Goal: Task Accomplishment & Management: Use online tool/utility

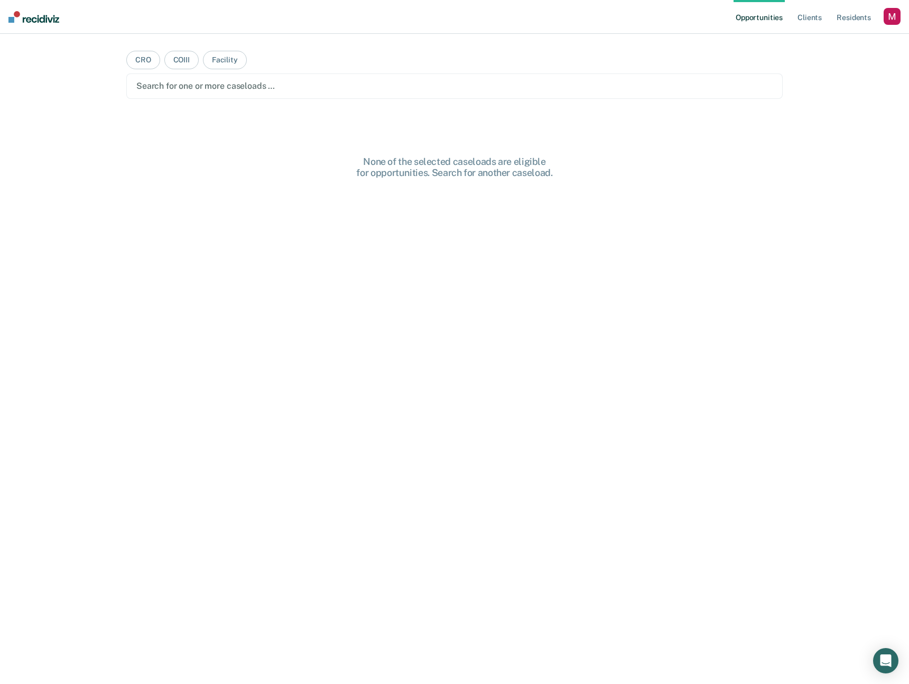
click at [887, 16] on div "button" at bounding box center [892, 16] width 17 height 17
click at [825, 44] on link "Profile" at bounding box center [849, 43] width 85 height 9
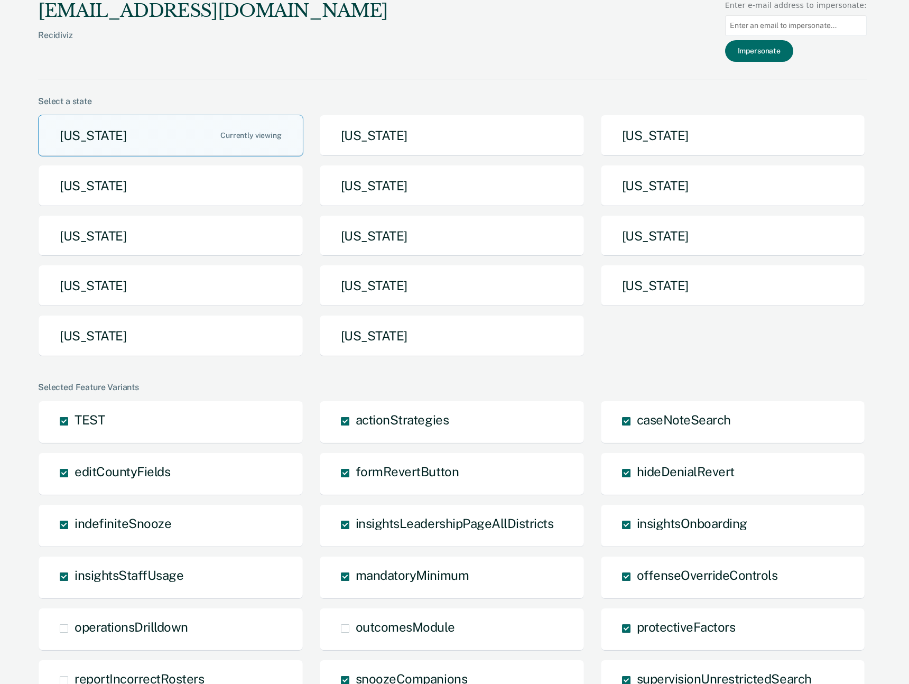
click at [818, 30] on input at bounding box center [796, 25] width 142 height 21
type input "mlvollmers@nd.gov"
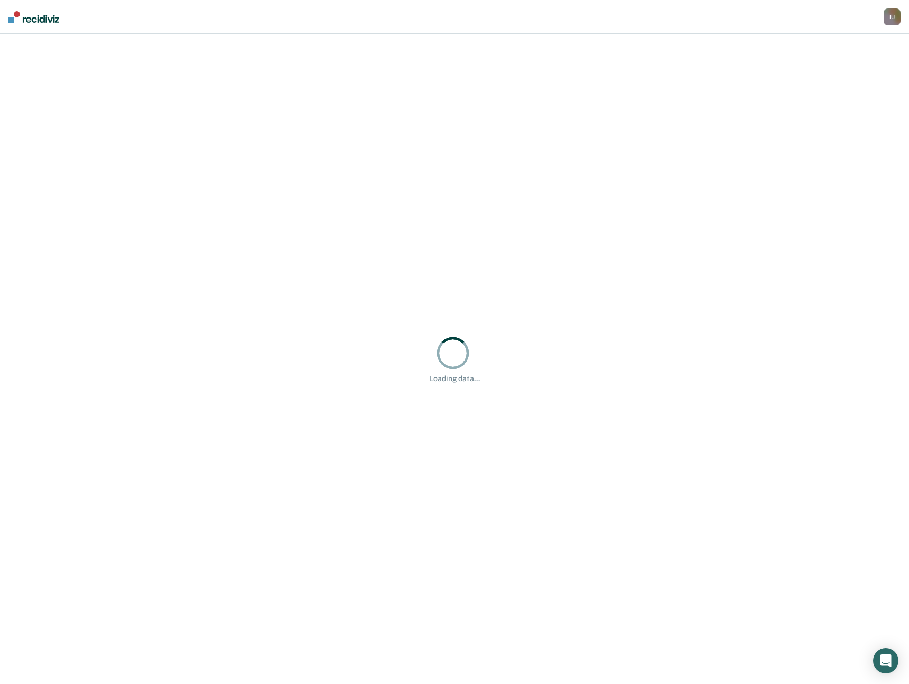
click at [504, 195] on div "Loading data..." at bounding box center [454, 359] width 909 height 650
click at [509, 248] on div "Loading data..." at bounding box center [454, 359] width 909 height 650
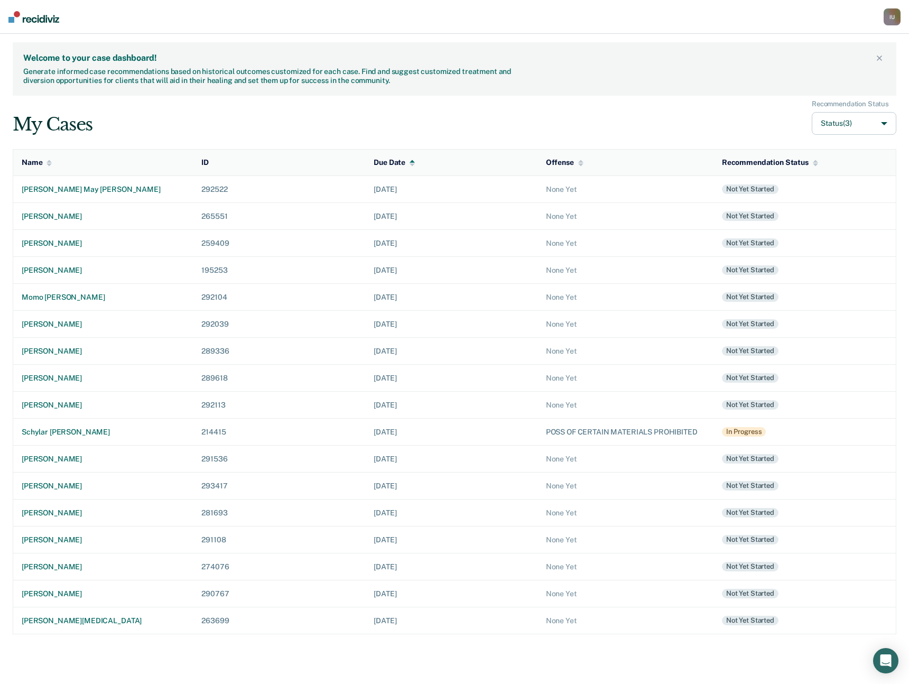
click at [594, 430] on div "POSS OF CERTAIN MATERIALS PROHIBITED" at bounding box center [625, 432] width 159 height 9
click at [73, 436] on div "schylar dean abell" at bounding box center [103, 432] width 163 height 9
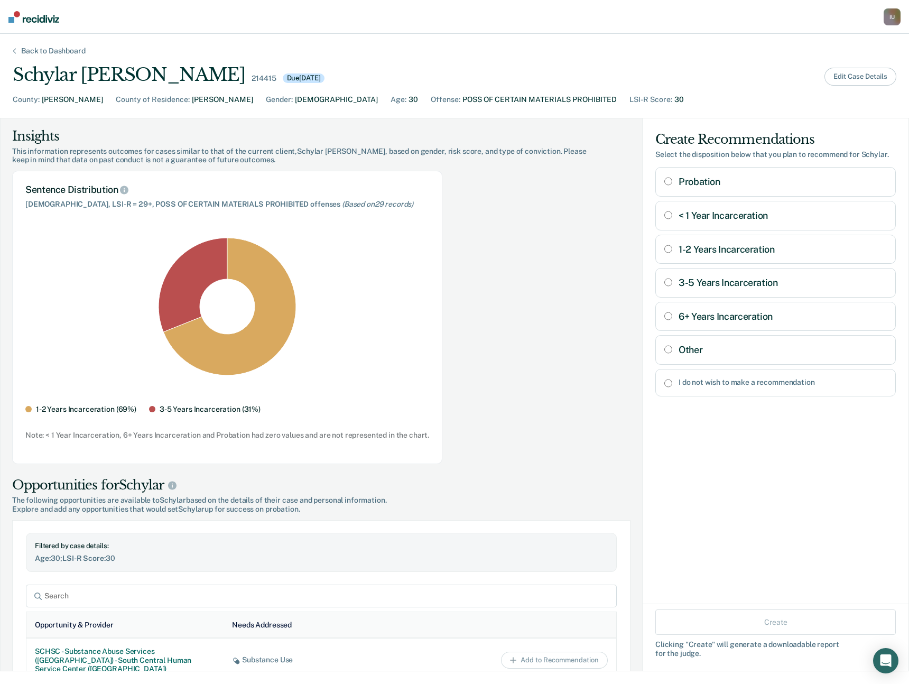
click at [855, 77] on button "Edit Case Details" at bounding box center [861, 77] width 72 height 18
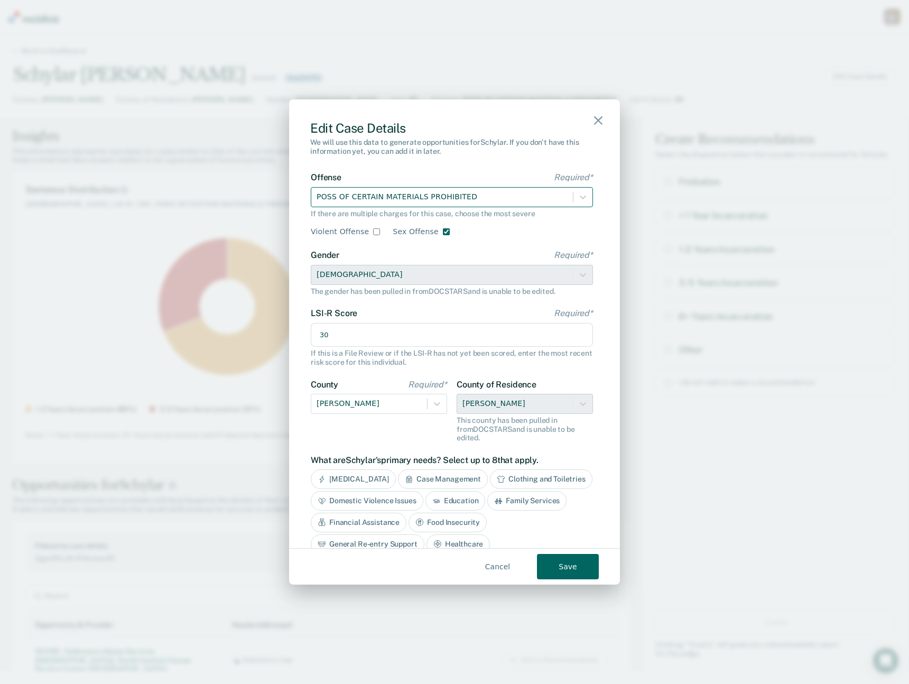
click at [445, 195] on div at bounding box center [442, 196] width 251 height 13
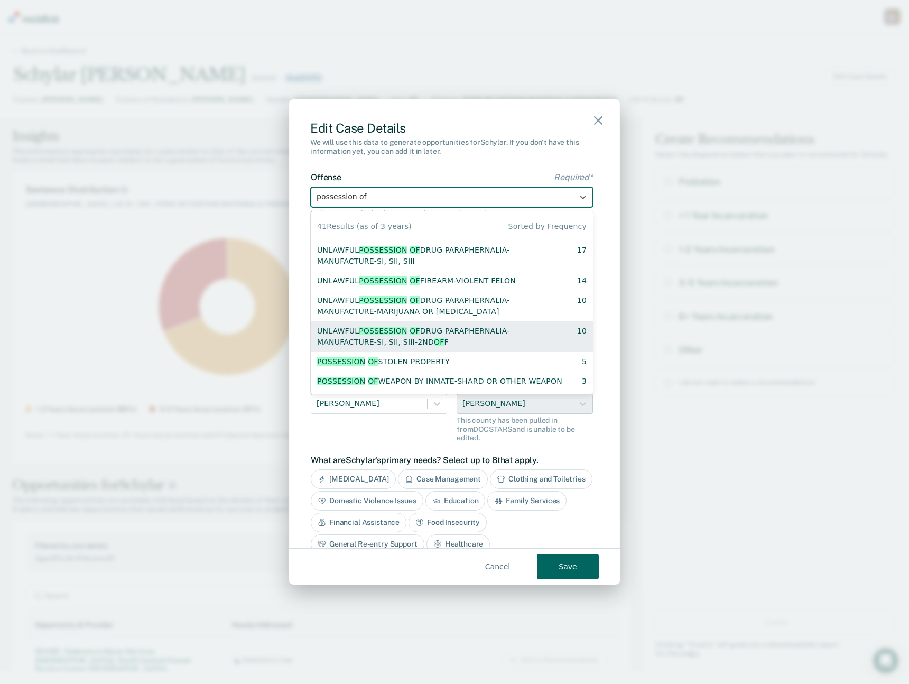
scroll to position [82, 0]
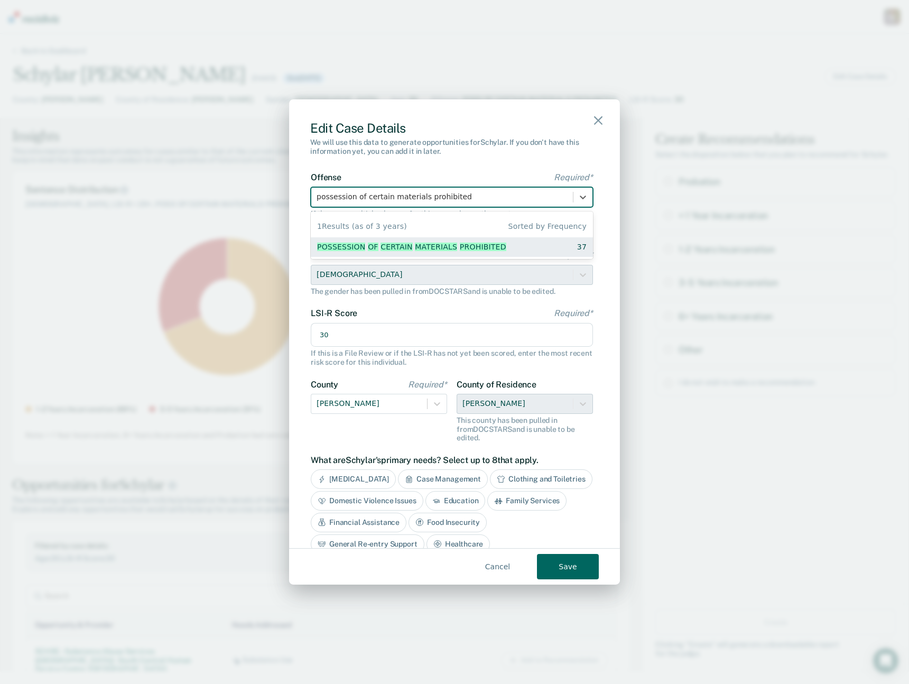
type input "poss of certain materials prohibited"
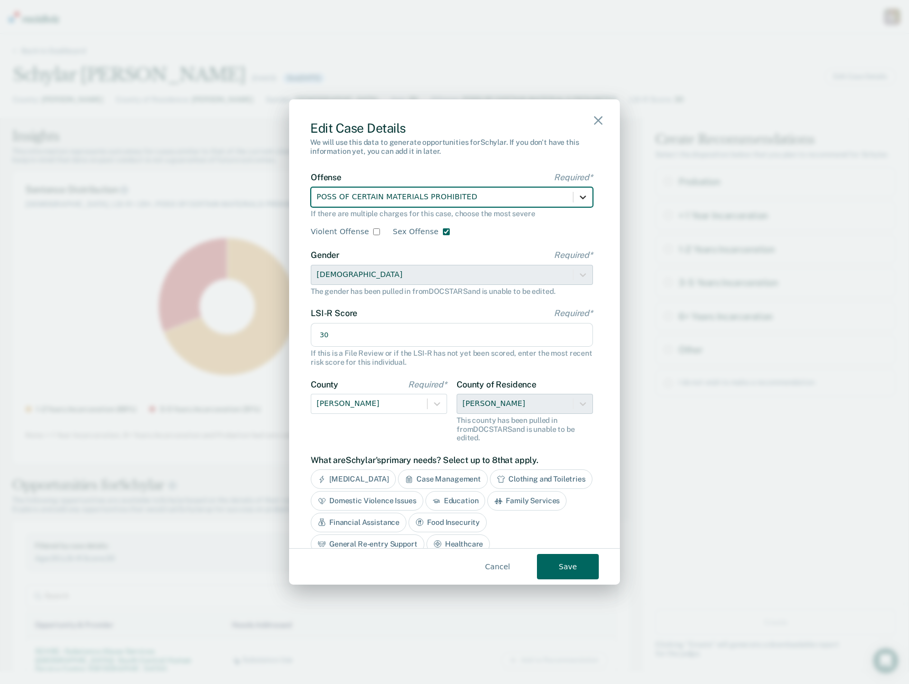
click at [576, 205] on div at bounding box center [583, 197] width 19 height 19
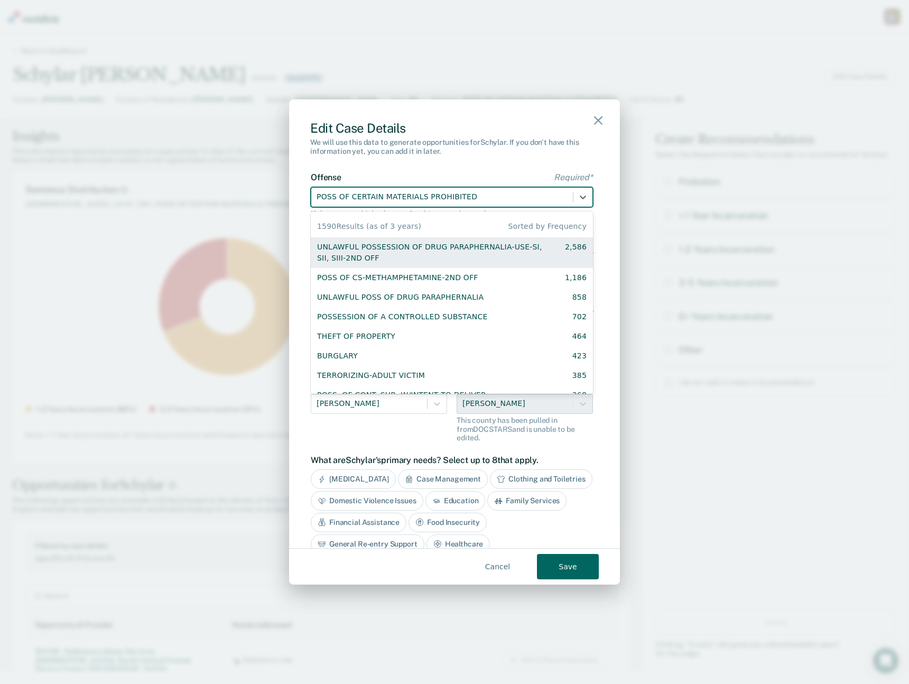
click at [546, 148] on div "We will use this data to generate opportunities for Schylar . If you don't have…" at bounding box center [454, 147] width 289 height 18
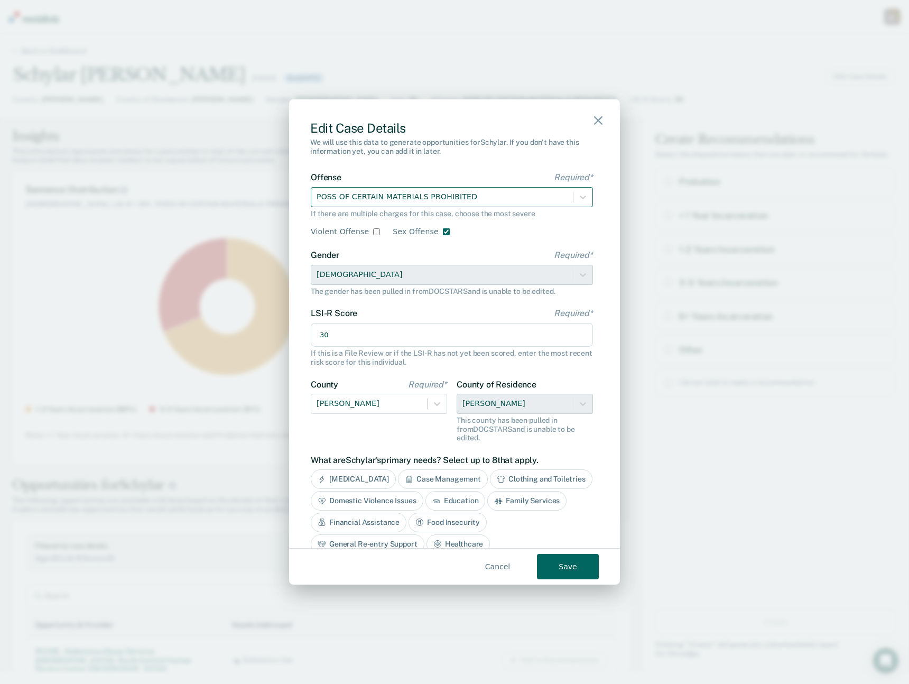
click at [568, 195] on div "POSS OF CERTAIN MATERIALS PROHIBITED" at bounding box center [442, 196] width 262 height 17
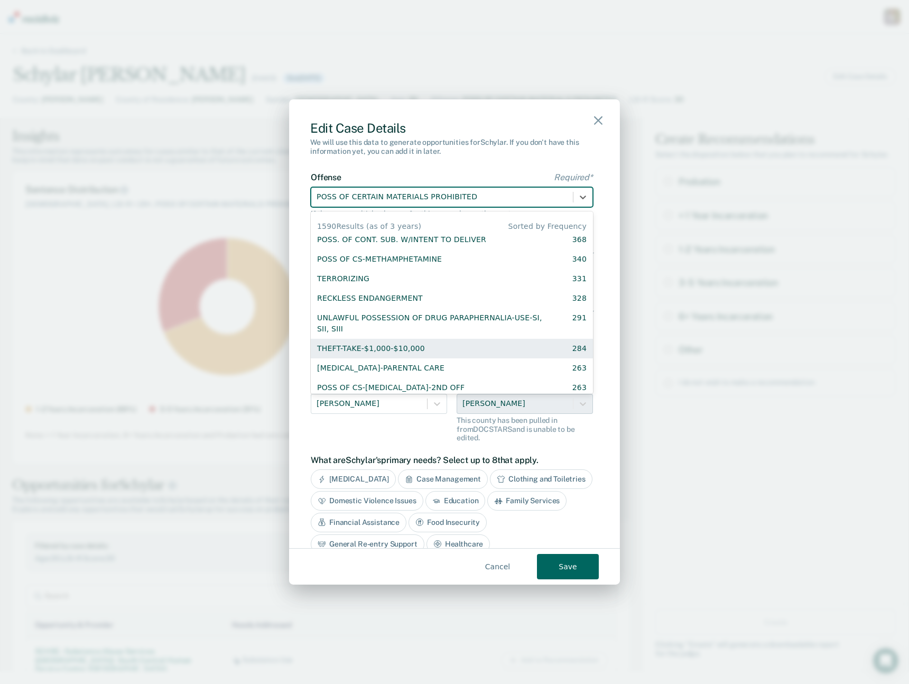
scroll to position [531, 0]
